Goal: Check status: Check status

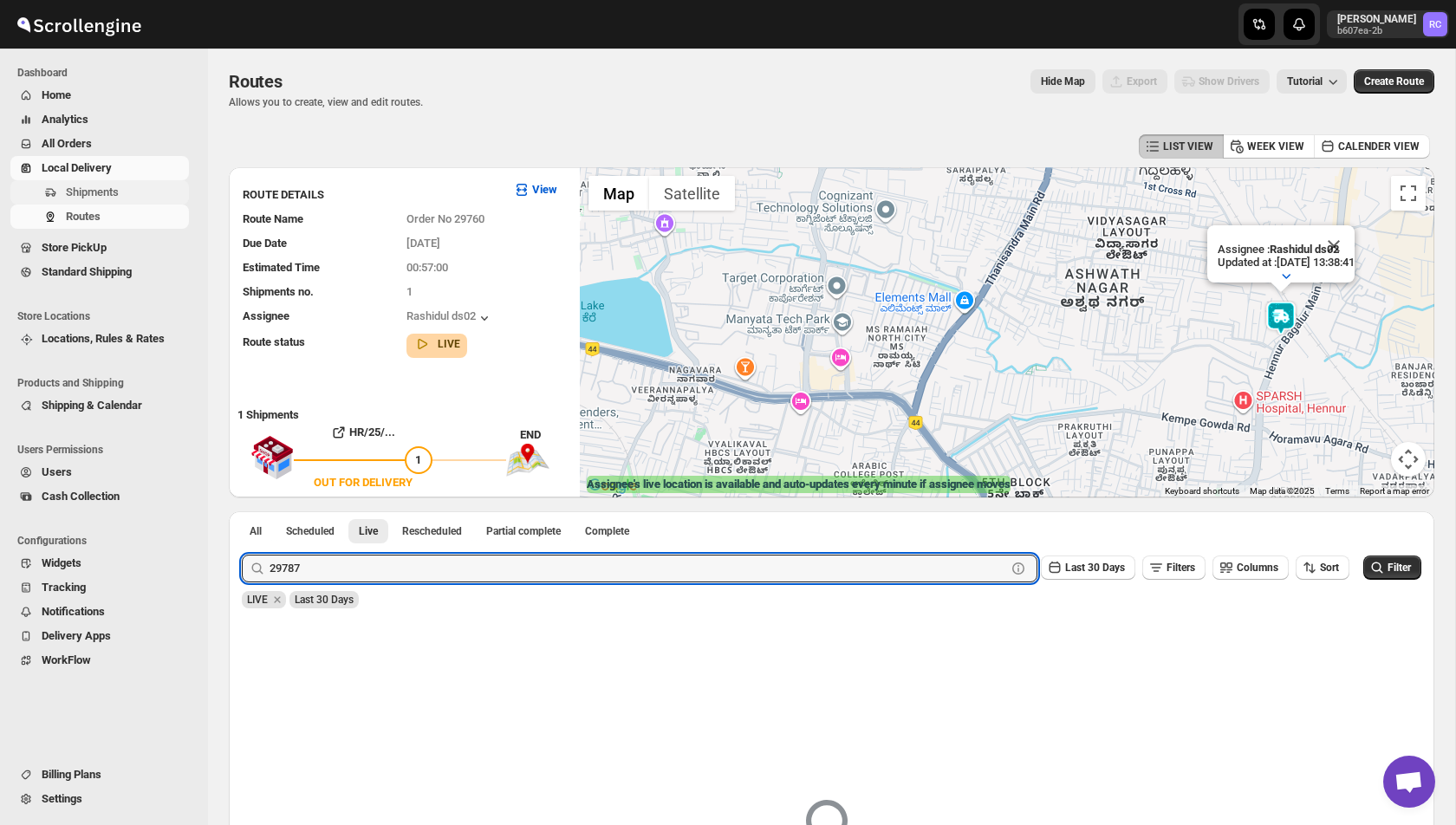
click at [104, 199] on span "Shipments" at bounding box center [126, 192] width 120 height 18
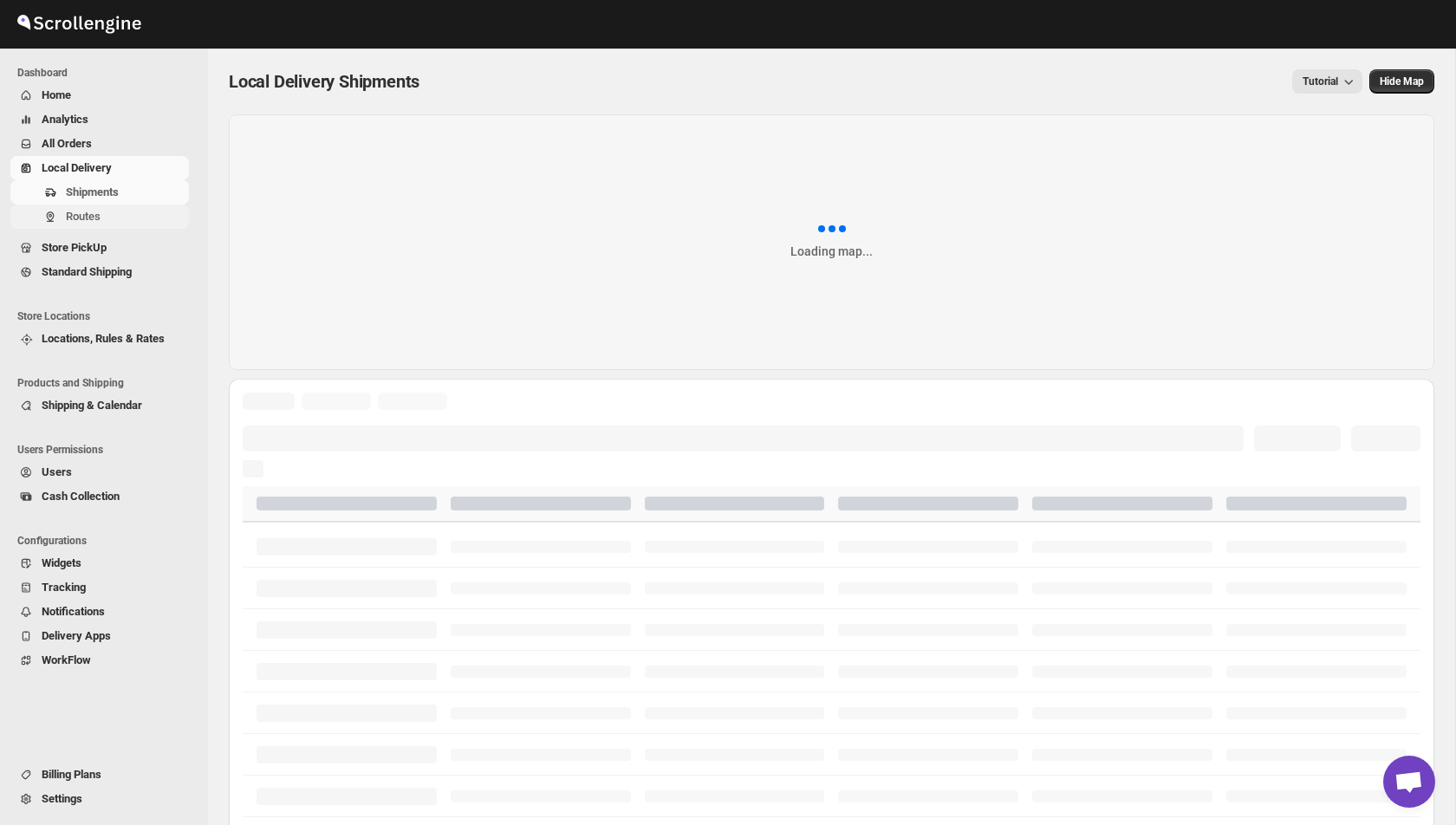
click at [93, 221] on span "Routes" at bounding box center [82, 216] width 34 height 13
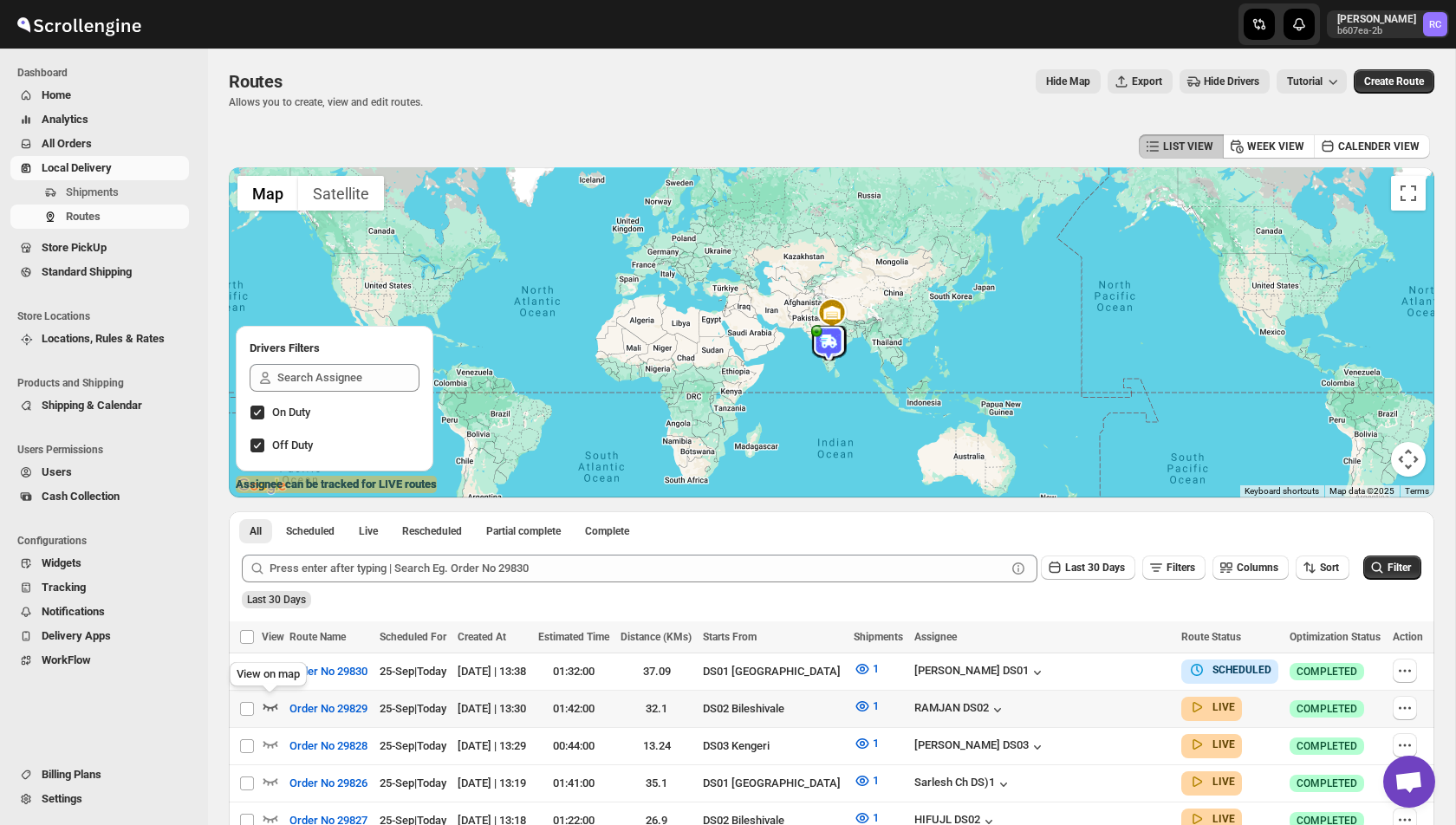
click at [275, 703] on icon "button" at bounding box center [271, 706] width 15 height 7
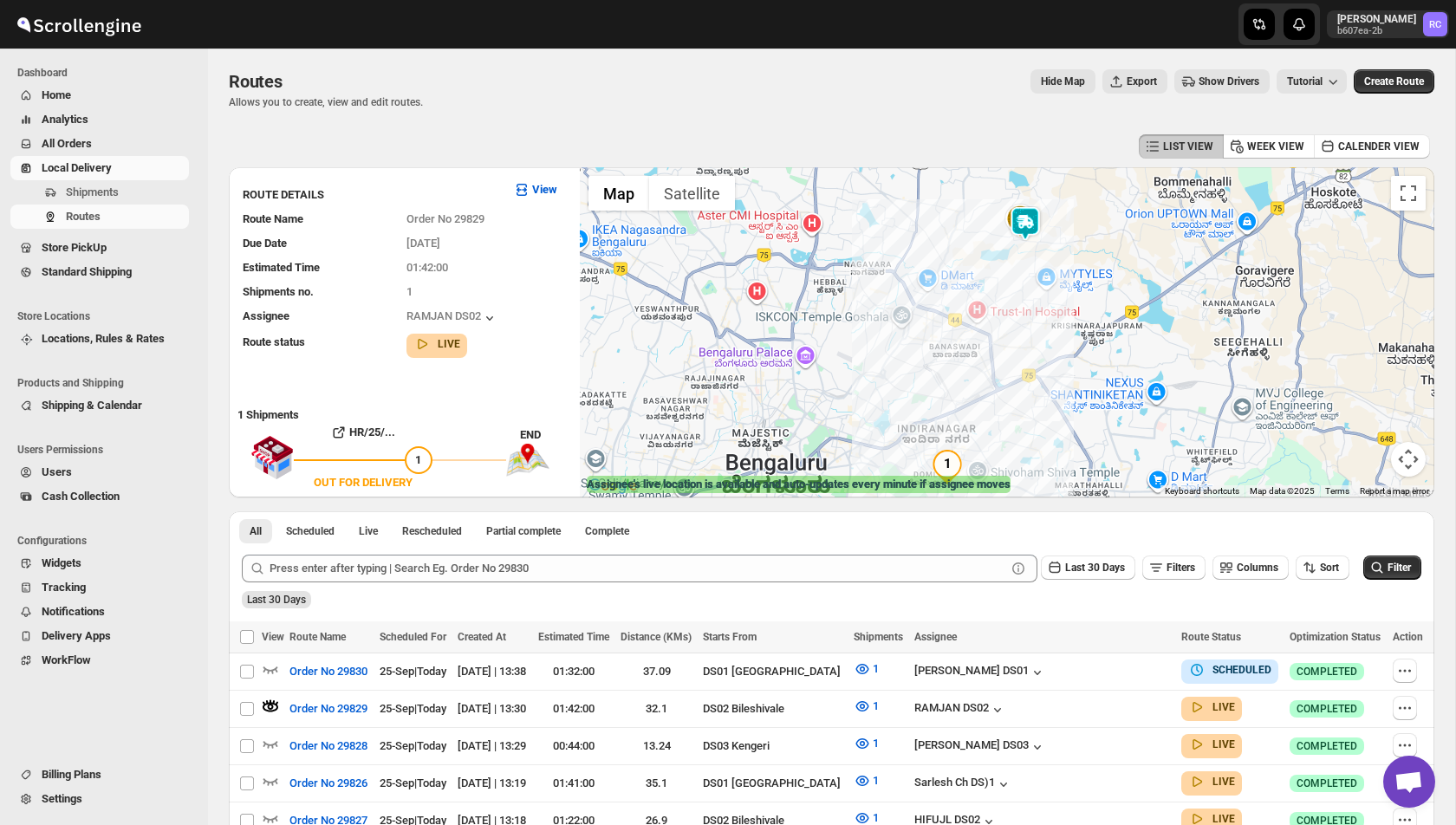
drag, startPoint x: 1046, startPoint y: 285, endPoint x: 1019, endPoint y: 316, distance: 41.1
click at [1019, 316] on div at bounding box center [1007, 333] width 855 height 331
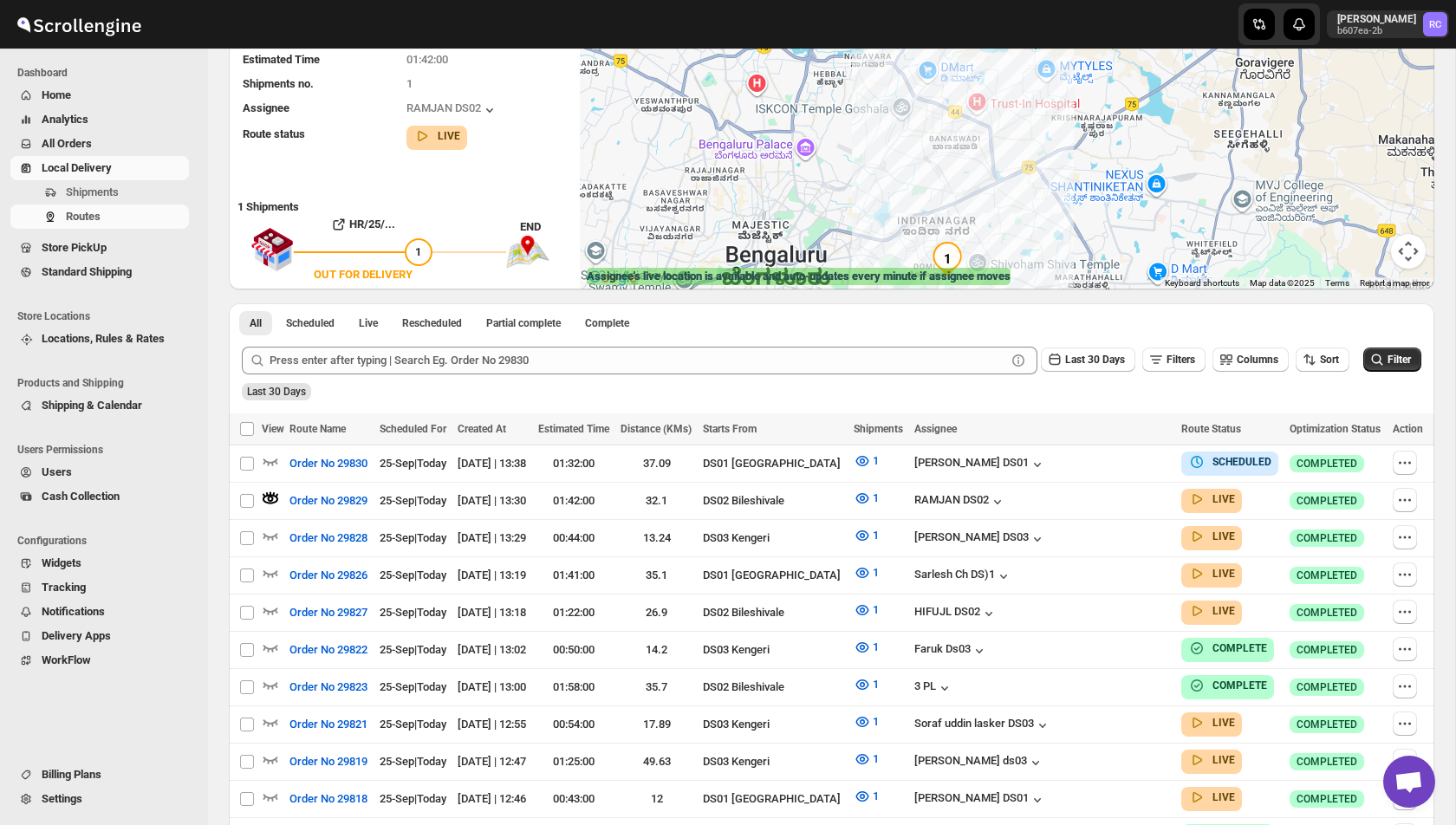
scroll to position [209, 0]
click at [271, 529] on icon "button" at bounding box center [271, 535] width 18 height 18
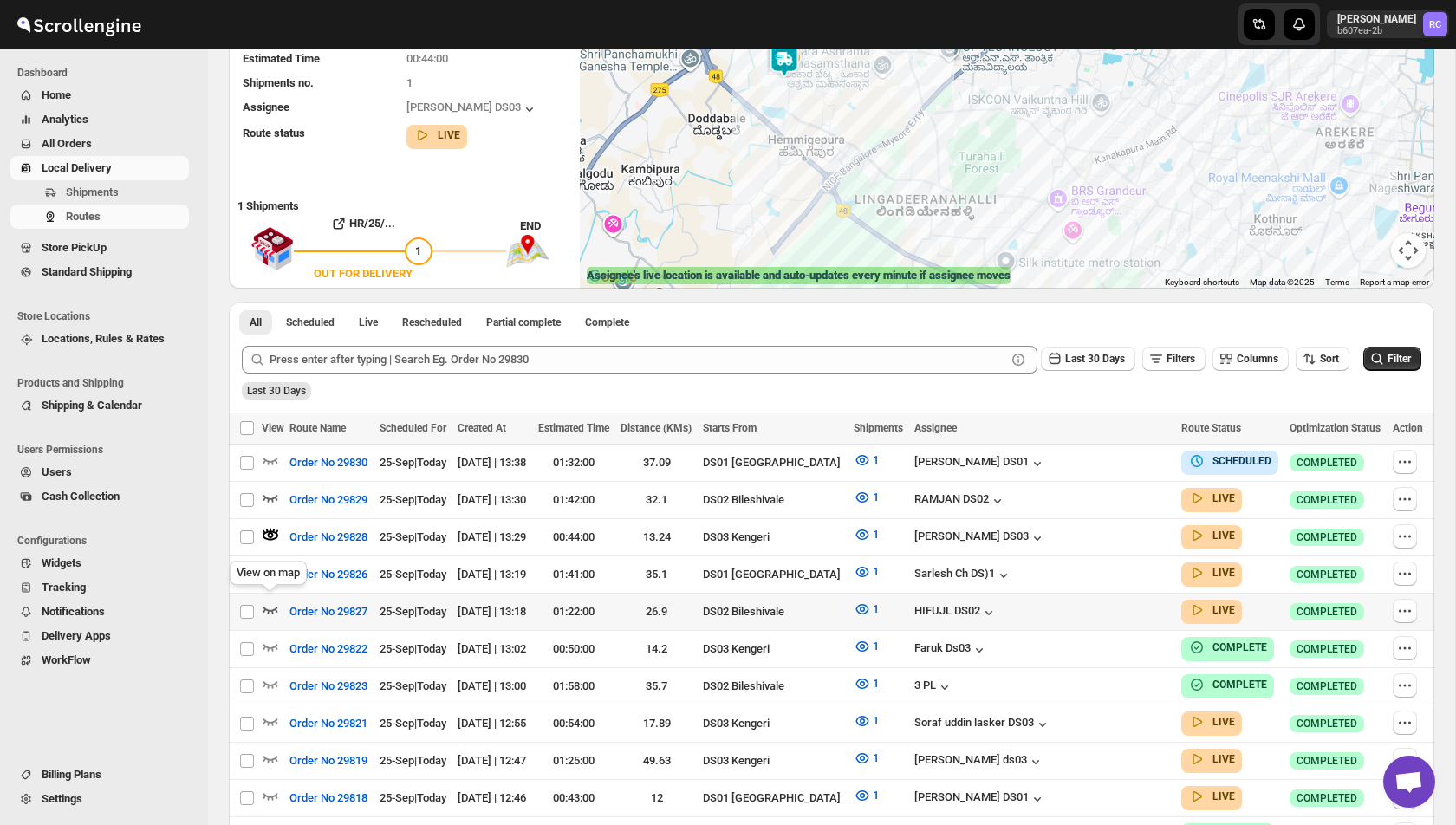
click at [272, 602] on icon "button" at bounding box center [271, 609] width 18 height 18
